Goal: Information Seeking & Learning: Learn about a topic

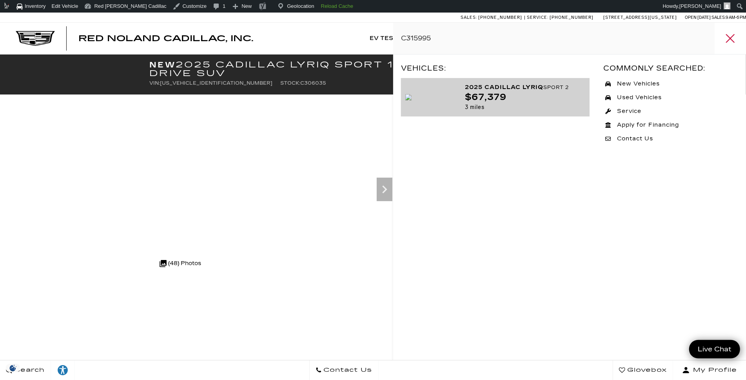
click at [301, 85] on span "C306035" at bounding box center [314, 82] width 26 height 5
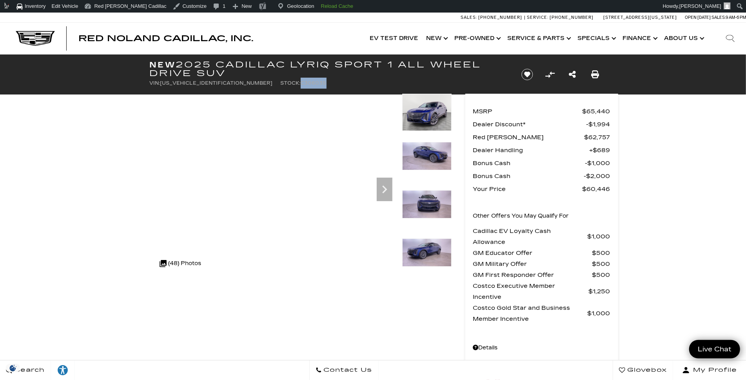
click at [301, 85] on span "C306035" at bounding box center [314, 82] width 26 height 5
copy span "C306035"
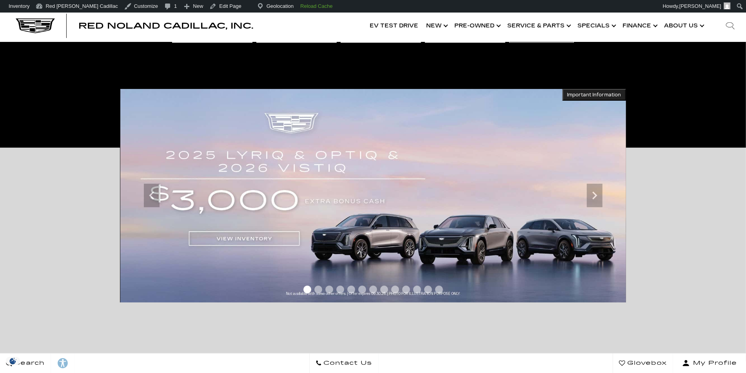
scroll to position [98, 0]
click at [410, 188] on img at bounding box center [373, 196] width 506 height 214
